Goal: Transaction & Acquisition: Book appointment/travel/reservation

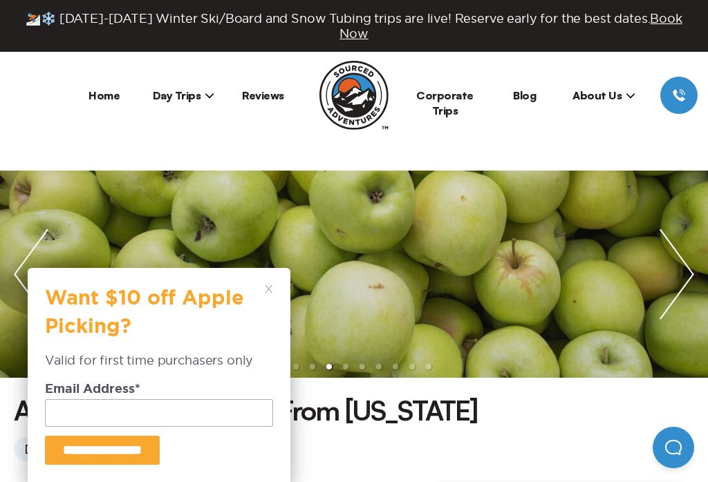
click at [173, 88] on span "Day Trips" at bounding box center [184, 95] width 62 height 14
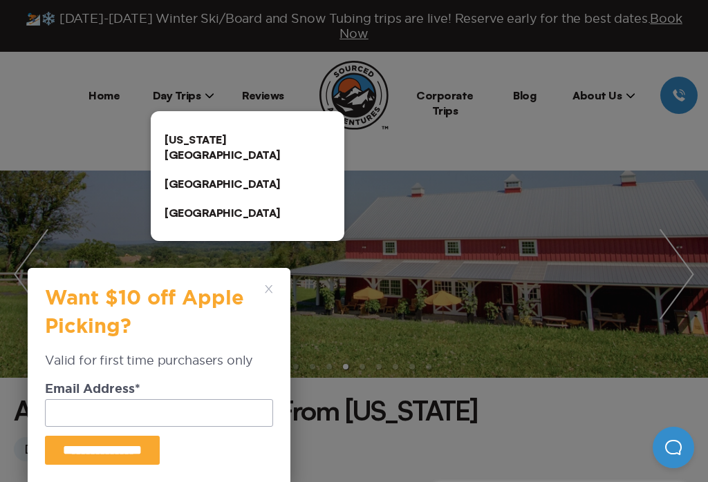
click at [179, 169] on link "[GEOGRAPHIC_DATA]" at bounding box center [247, 183] width 193 height 29
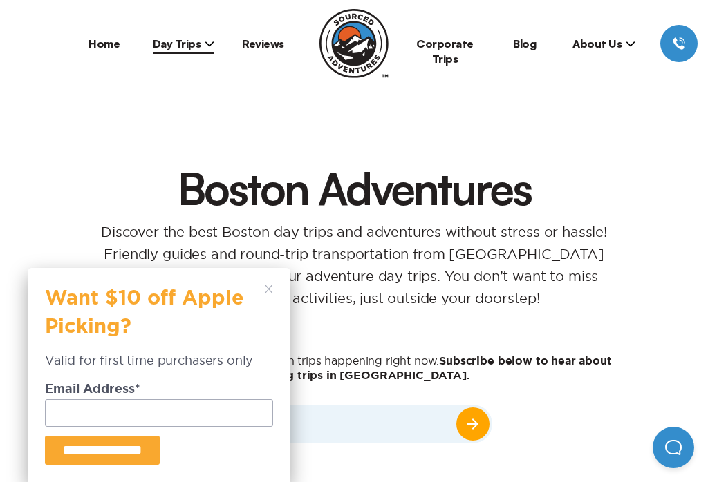
click at [271, 287] on polygon at bounding box center [269, 289] width 8 height 8
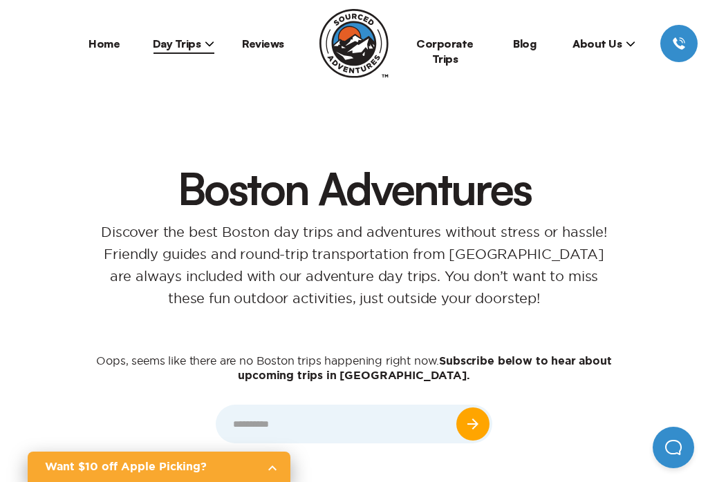
click at [178, 41] on span "Day Trips" at bounding box center [184, 44] width 62 height 14
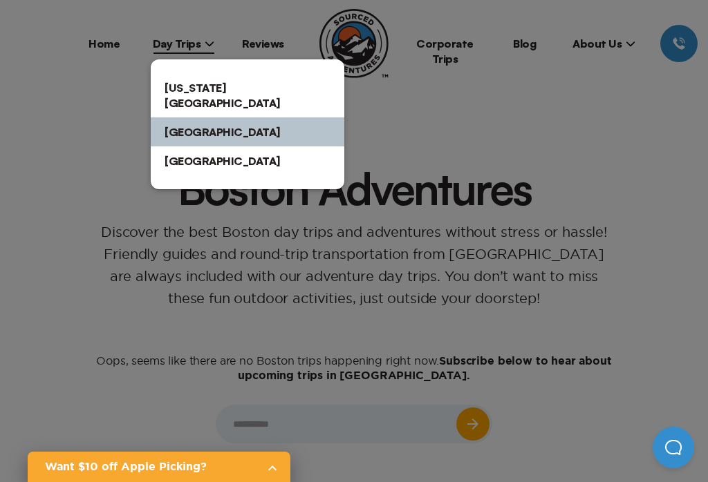
click at [193, 82] on link "[US_STATE][GEOGRAPHIC_DATA]" at bounding box center [247, 95] width 193 height 44
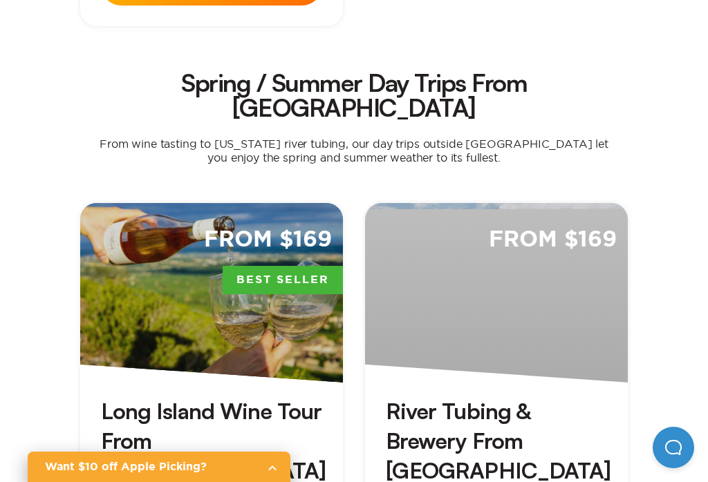
scroll to position [1314, 0]
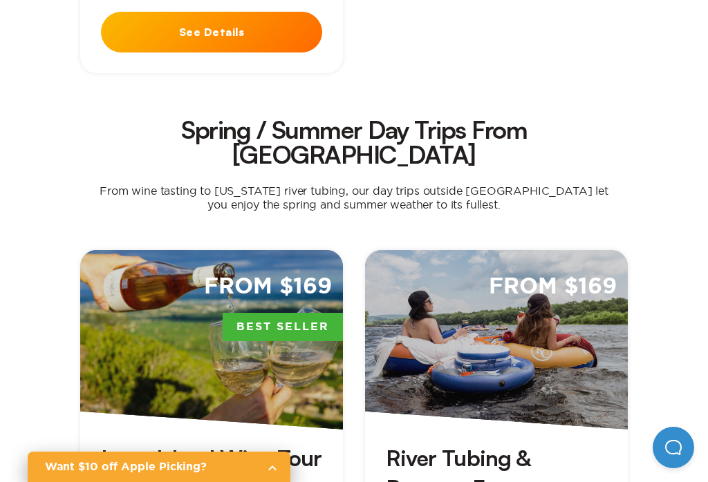
click at [223, 313] on span "Best Seller" at bounding box center [282, 327] width 120 height 29
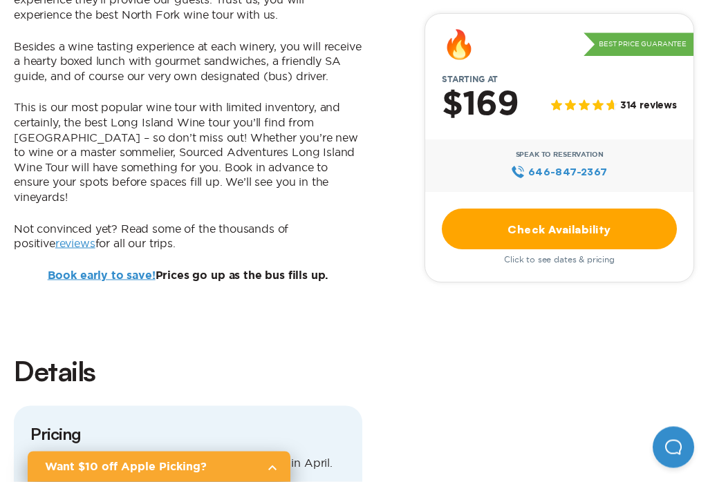
scroll to position [996, 0]
